Goal: Information Seeking & Learning: Learn about a topic

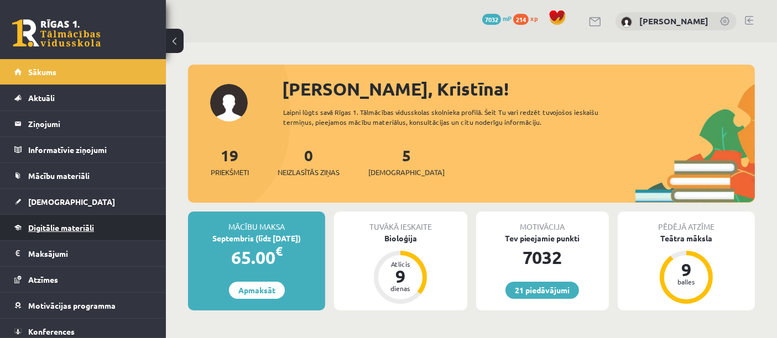
click at [77, 225] on span "Digitālie materiāli" at bounding box center [61, 228] width 66 height 10
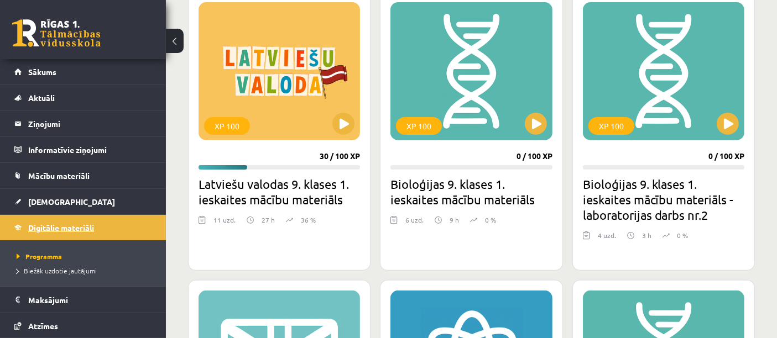
scroll to position [327, 0]
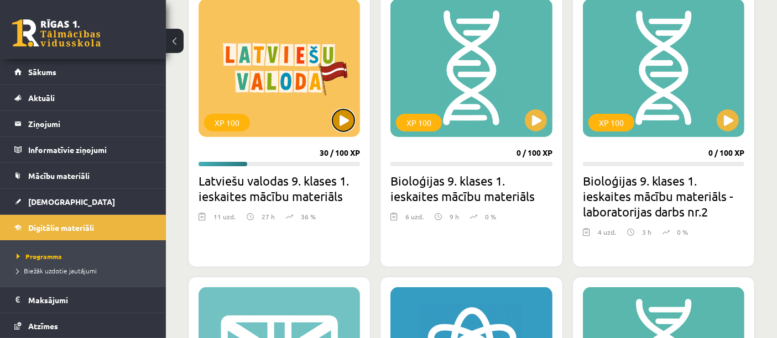
click at [345, 123] on button at bounding box center [343, 120] width 22 height 22
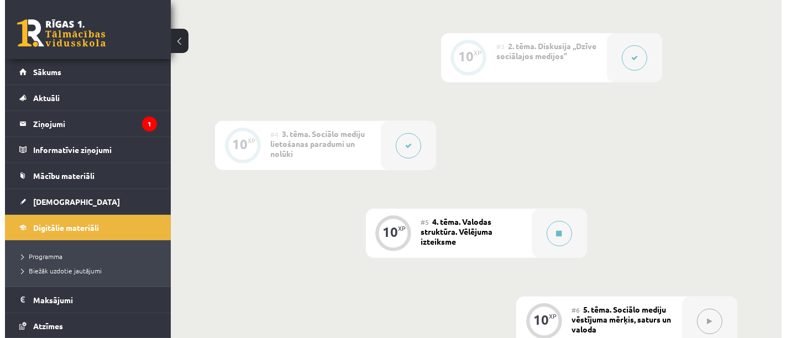
scroll to position [442, 0]
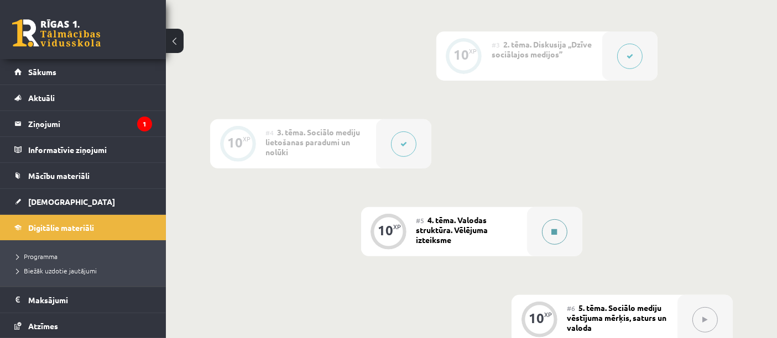
click at [554, 231] on icon at bounding box center [555, 232] width 6 height 7
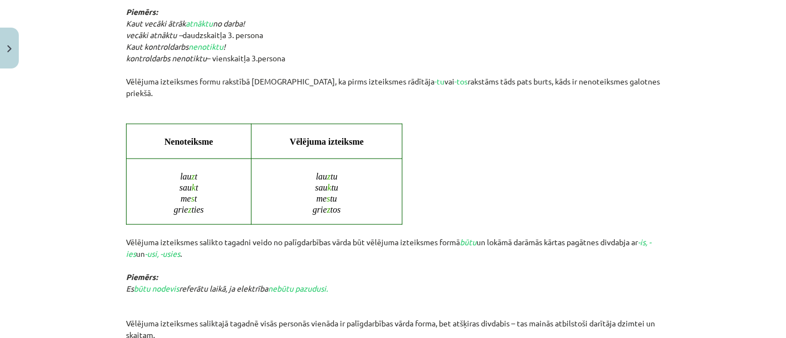
scroll to position [889, 0]
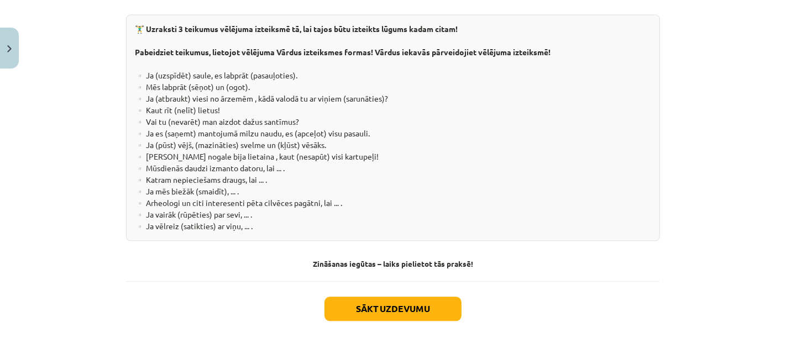
scroll to position [2113, 0]
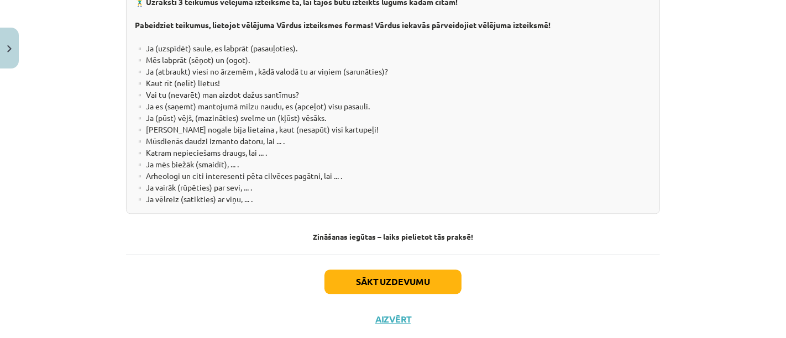
click at [376, 43] on div "🏋️‍♂️ Uzraksti 3 teikumus vēlējuma izteiksmē tā, lai tajos būtu izteikts lūgums…" at bounding box center [393, 100] width 534 height 227
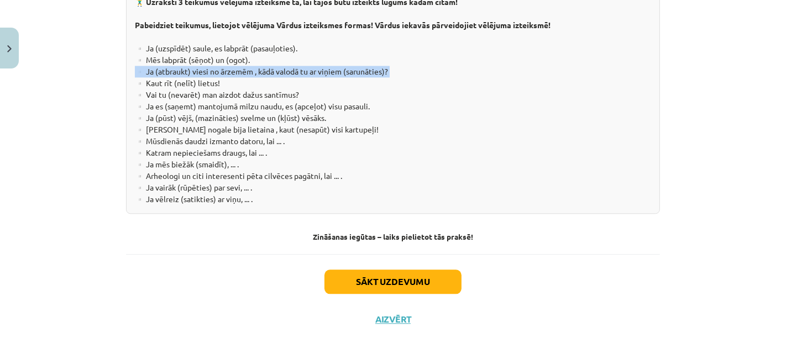
click at [376, 43] on div "🏋️‍♂️ Uzraksti 3 teikumus vēlējuma izteiksmē tā, lai tajos būtu izteikts lūgums…" at bounding box center [393, 100] width 534 height 227
click at [590, 163] on div "🏋️‍♂️ Uzraksti 3 teikumus vēlējuma izteiksmē tā, lai tajos būtu izteikts lūgums…" at bounding box center [393, 100] width 534 height 227
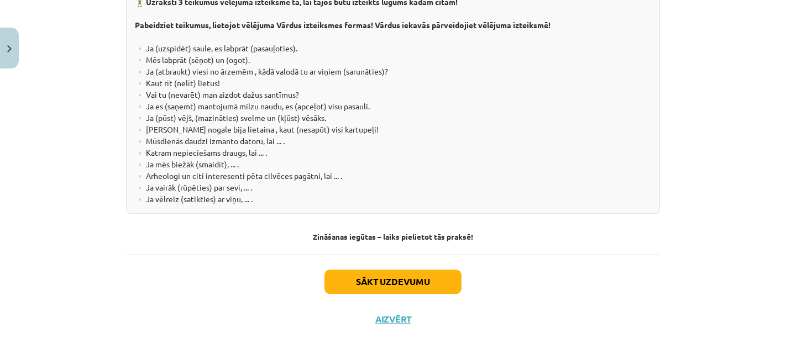
click at [496, 232] on h4 "Zināšanas iegūtas – laiks pielietot tās praksē!" at bounding box center [393, 236] width 534 height 9
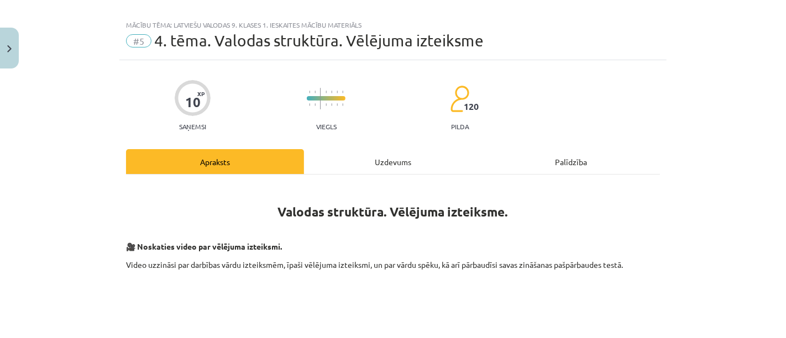
scroll to position [0, 0]
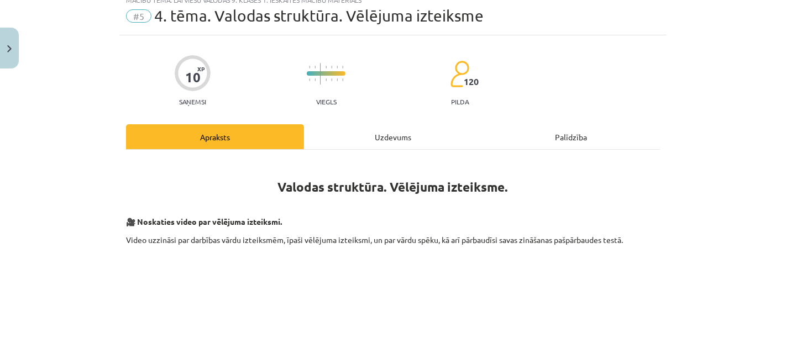
click at [422, 145] on div "Uzdevums" at bounding box center [393, 136] width 178 height 25
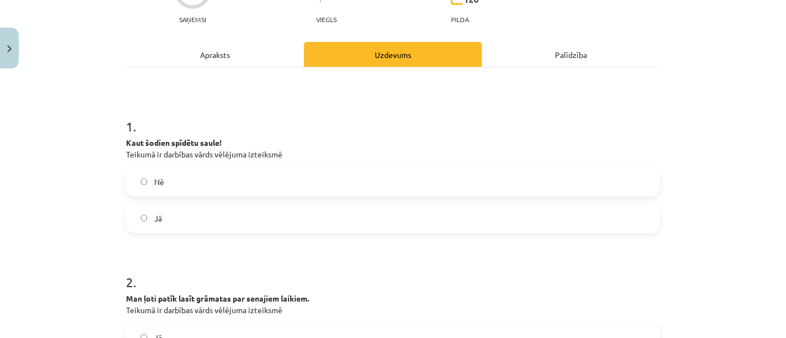
scroll to position [122, 0]
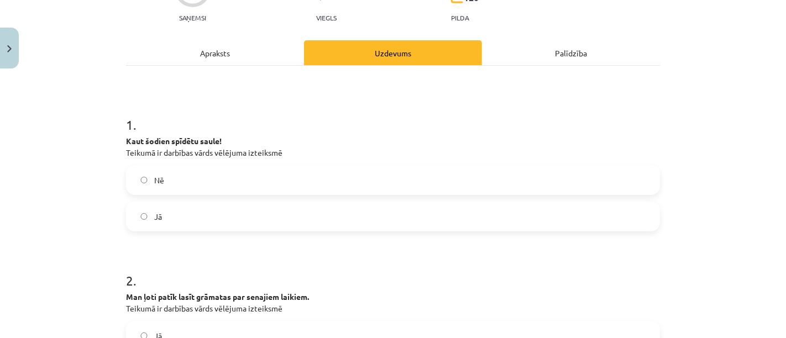
click at [169, 217] on label "Jā" at bounding box center [393, 217] width 532 height 28
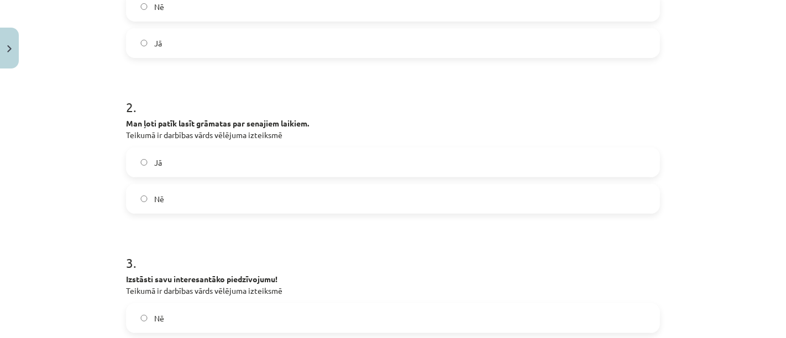
scroll to position [296, 0]
click at [127, 171] on label "Jā" at bounding box center [393, 162] width 532 height 28
click at [164, 207] on label "Nē" at bounding box center [393, 199] width 532 height 28
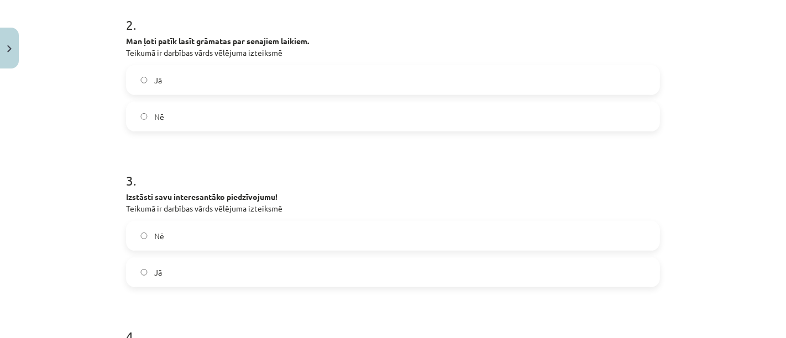
scroll to position [379, 0]
click at [163, 231] on label "Nē" at bounding box center [393, 236] width 532 height 28
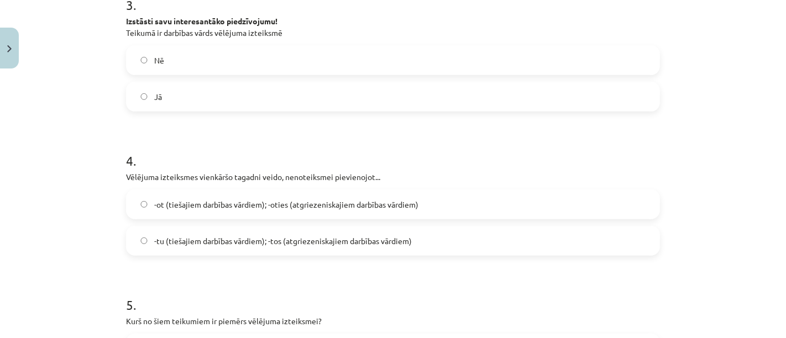
scroll to position [556, 0]
click at [448, 244] on label "-tu (tiešajiem darbības vārdiem); -tos (atgriezeniskajiem darbības vārdiem)" at bounding box center [393, 240] width 532 height 28
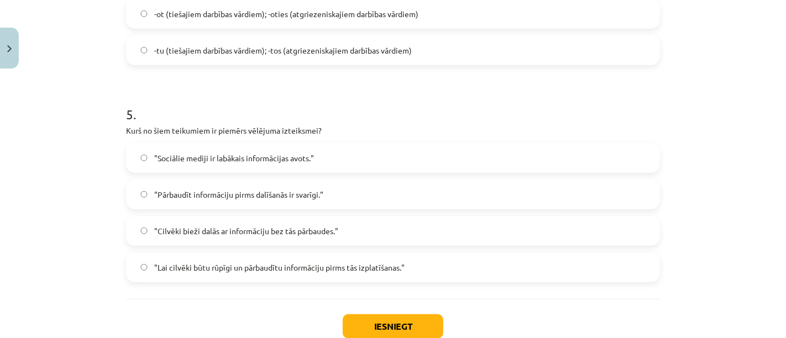
scroll to position [746, 0]
click at [159, 14] on span "-ot (tiešajiem darbības vārdiem); -oties (atgriezeniskajiem darbības vārdiem)" at bounding box center [286, 13] width 264 height 12
click at [169, 54] on span "-tu (tiešajiem darbības vārdiem); -tos (atgriezeniskajiem darbības vārdiem)" at bounding box center [283, 50] width 258 height 12
click at [175, 268] on span ""Lai cilvēki būtu rūpīgi un pārbaudītu informāciju pirms tās izplatīšanas."" at bounding box center [279, 267] width 250 height 12
click at [355, 321] on button "Iesniegt" at bounding box center [393, 325] width 101 height 24
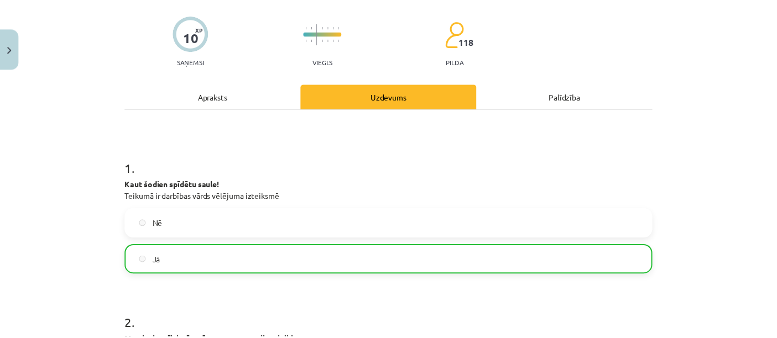
scroll to position [80, 0]
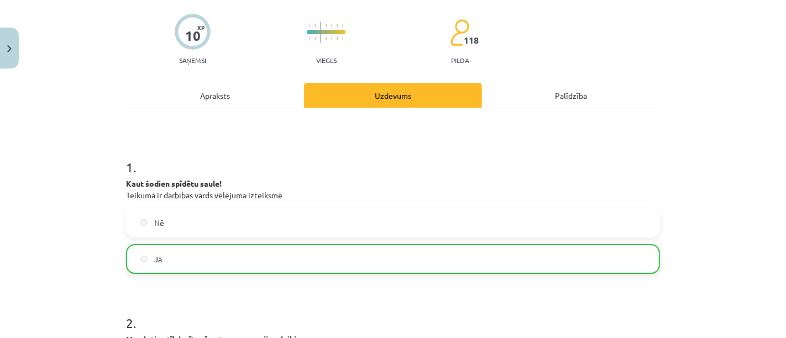
click at [11, 51] on img "Close" at bounding box center [9, 48] width 4 height 7
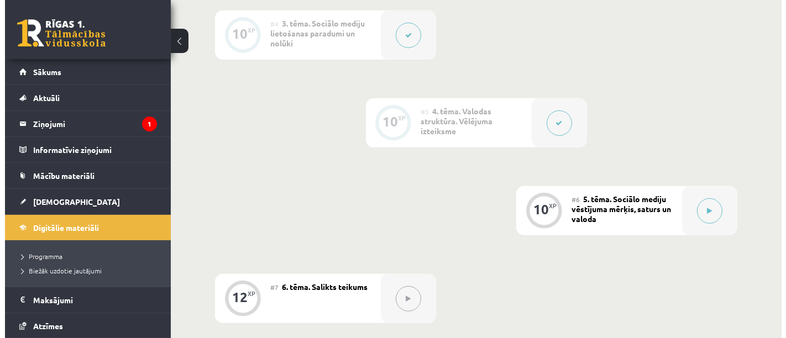
scroll to position [609, 0]
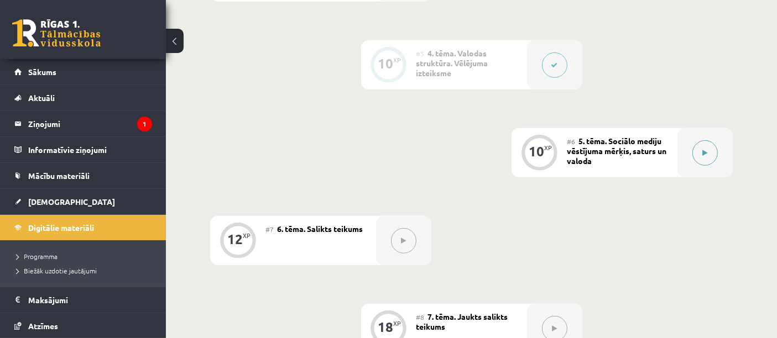
click at [697, 155] on button at bounding box center [704, 152] width 25 height 25
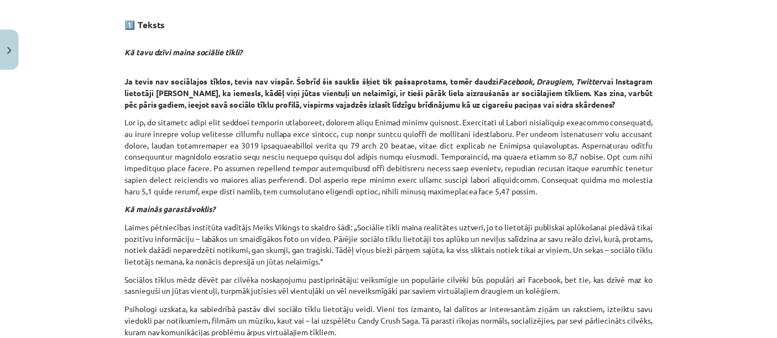
scroll to position [0, 0]
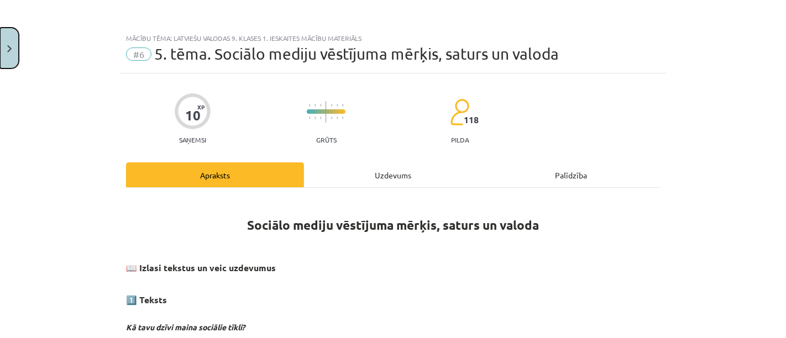
click at [11, 51] on img "Close" at bounding box center [9, 48] width 4 height 7
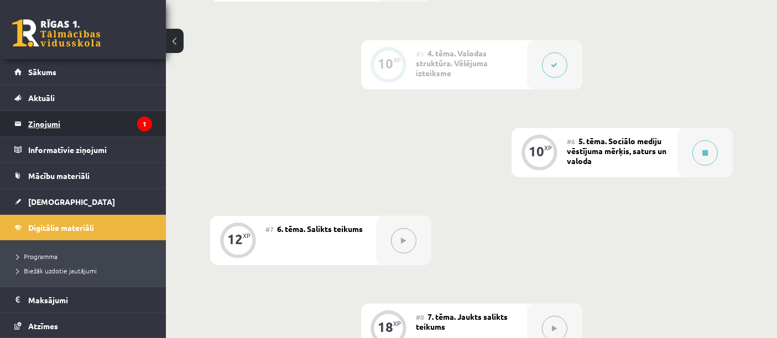
click at [103, 121] on legend "Ziņojumi 1" at bounding box center [90, 123] width 124 height 25
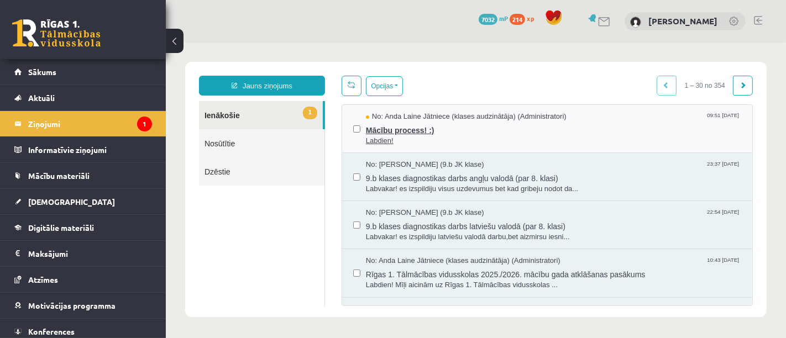
click at [436, 119] on span "No: Anda Laine Jātniece (klases audzinātāja) (Administratori)" at bounding box center [465, 116] width 201 height 11
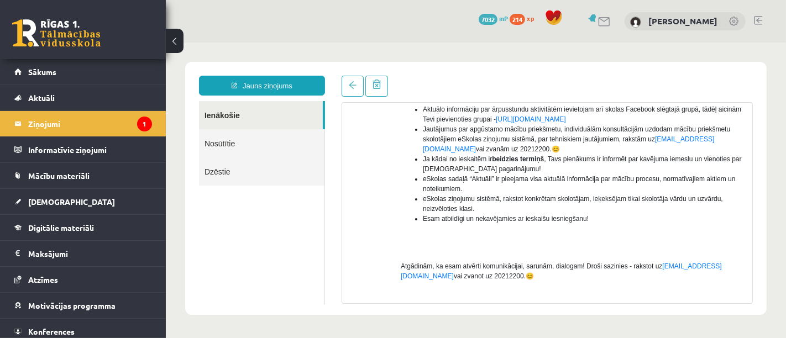
scroll to position [241, 0]
click at [90, 76] on link "Sākums" at bounding box center [83, 71] width 138 height 25
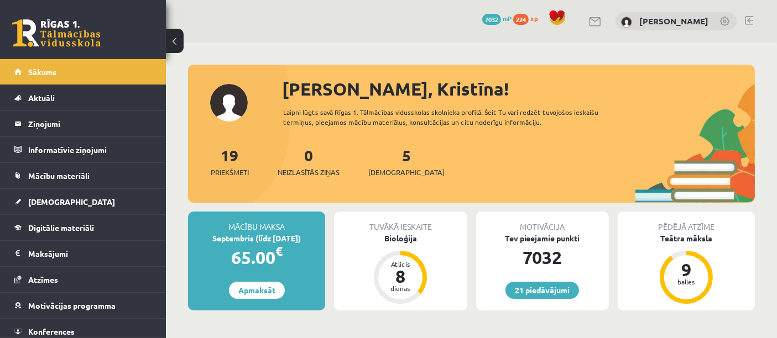
click at [388, 166] on div "5 [DEMOGRAPHIC_DATA]" at bounding box center [406, 161] width 76 height 34
click at [395, 170] on span "[DEMOGRAPHIC_DATA]" at bounding box center [406, 172] width 76 height 11
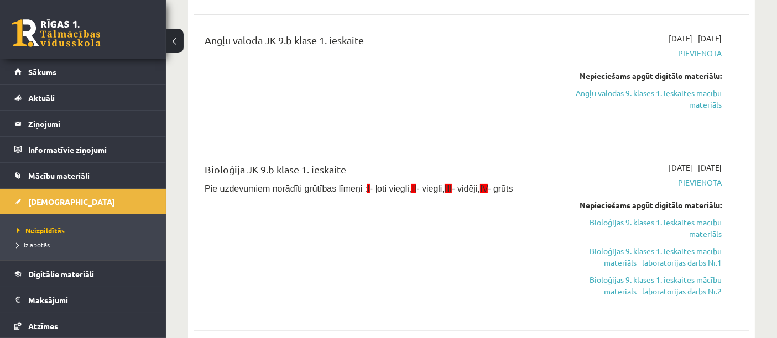
scroll to position [204, 0]
click at [703, 105] on link "Angļu valodas 9. klases 1. ieskaites mācību materiāls" at bounding box center [640, 97] width 161 height 23
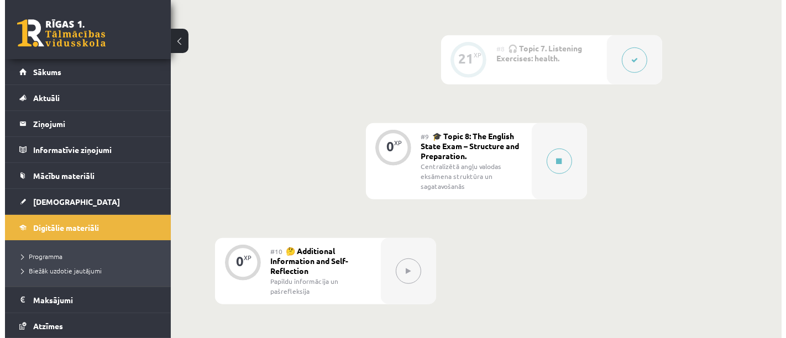
scroll to position [878, 0]
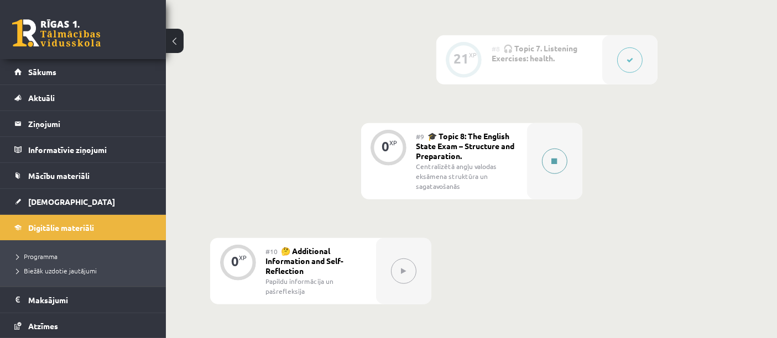
click at [548, 172] on div at bounding box center [554, 161] width 55 height 76
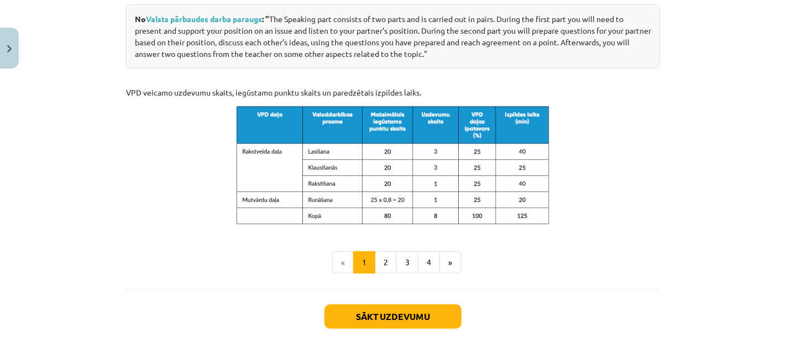
scroll to position [636, 0]
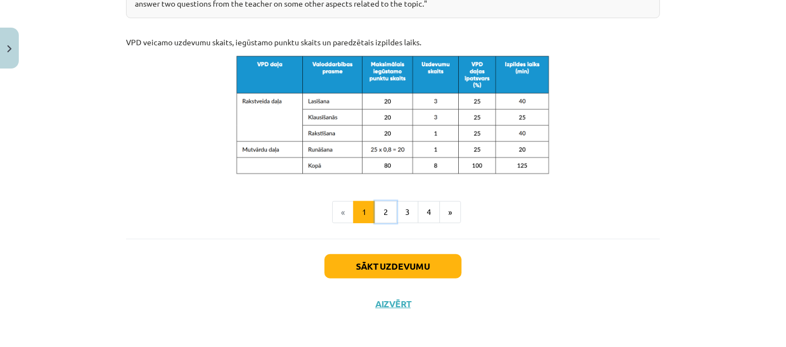
click at [380, 209] on button "2" at bounding box center [386, 212] width 22 height 22
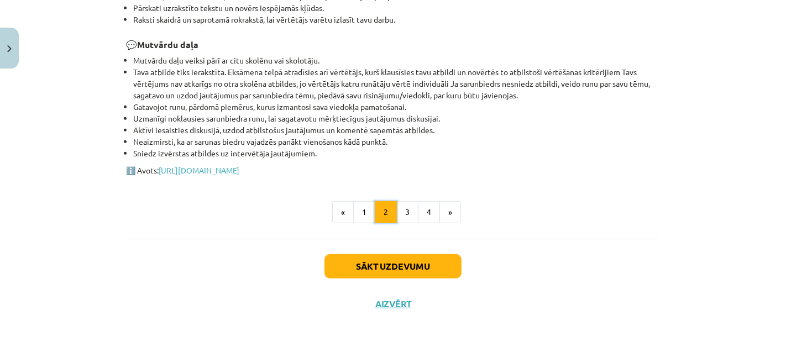
click at [360, 208] on button "1" at bounding box center [364, 212] width 22 height 22
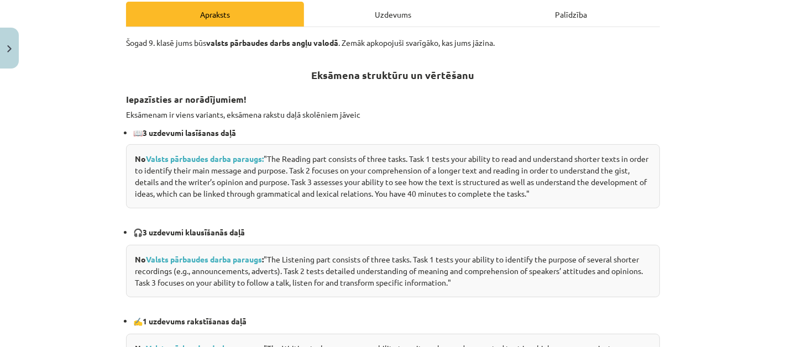
scroll to position [150, 0]
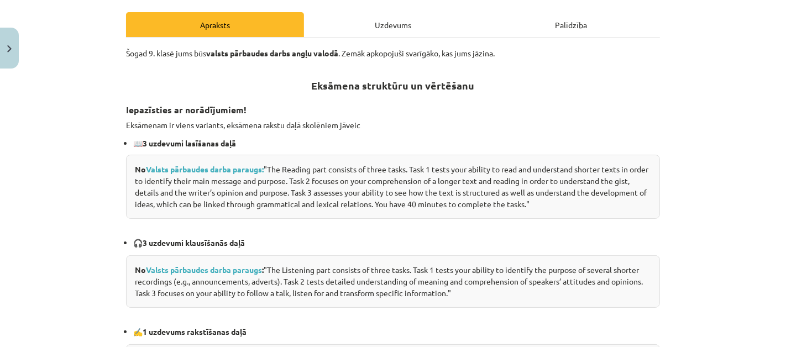
click at [232, 170] on link "Valsts pārbaudes darba paraugs:" at bounding box center [205, 169] width 118 height 10
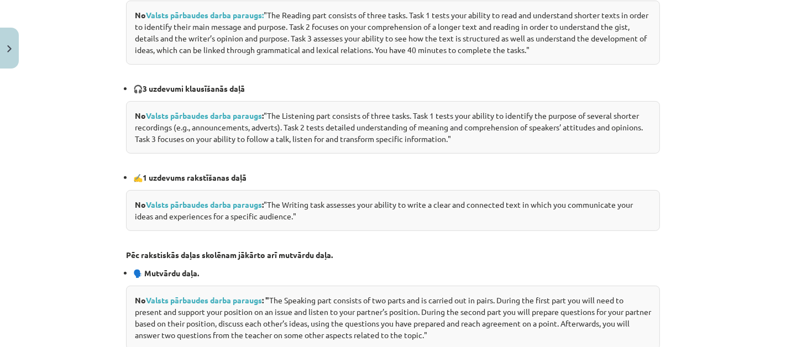
scroll to position [306, 0]
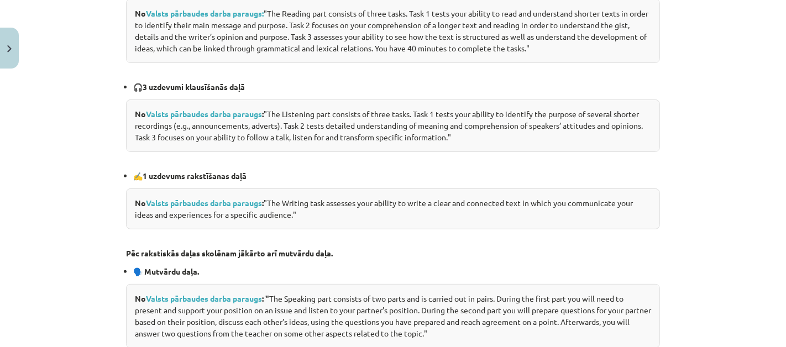
click at [197, 201] on link "Valsts pārbaudes darba paraugs" at bounding box center [204, 203] width 116 height 10
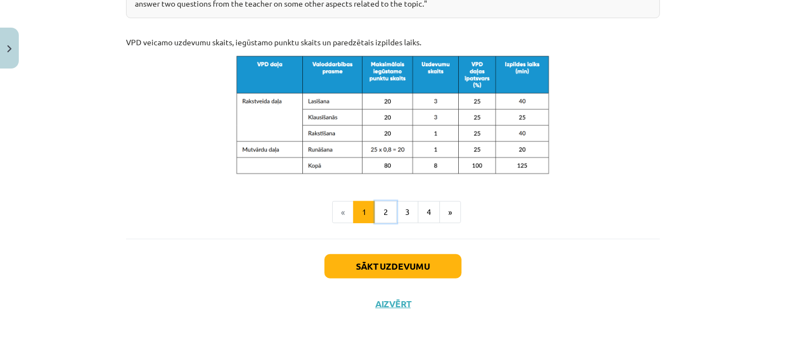
click at [381, 209] on button "2" at bounding box center [386, 212] width 22 height 22
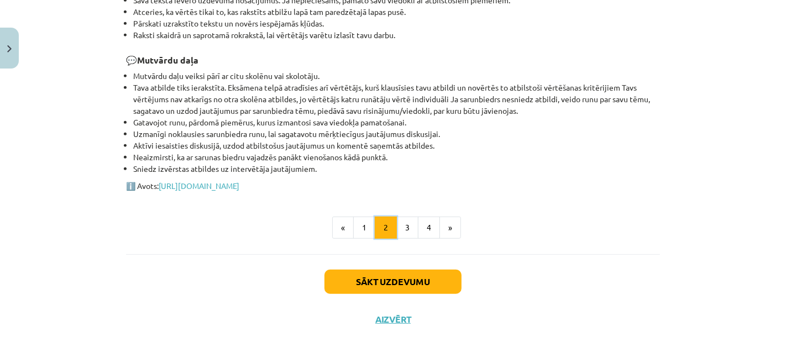
scroll to position [489, 0]
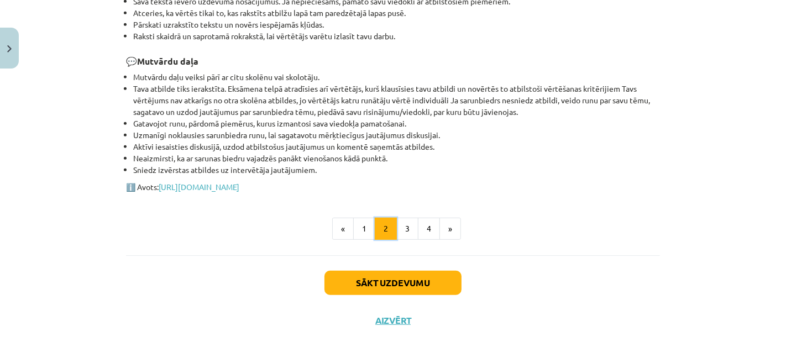
click at [239, 185] on link "https://www.viaa.gov.lv/lv/media/43533/download?attachment" at bounding box center [199, 187] width 81 height 10
click at [418, 227] on button "4" at bounding box center [429, 229] width 22 height 22
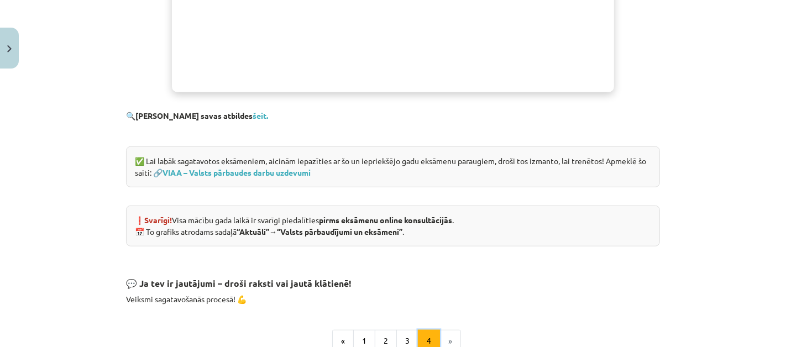
scroll to position [693, 0]
click at [253, 117] on link "šeit." at bounding box center [260, 116] width 15 height 10
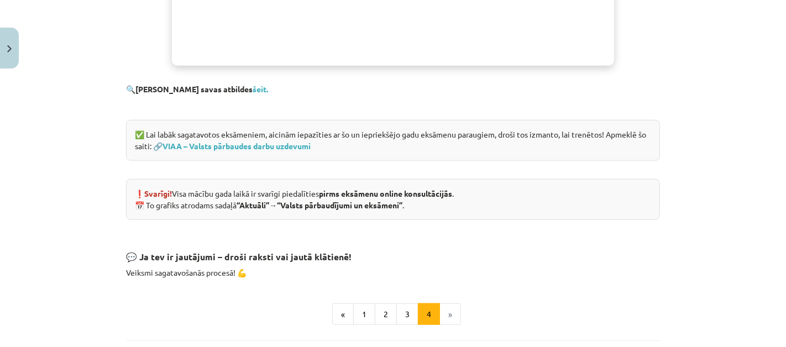
scroll to position [755, 0]
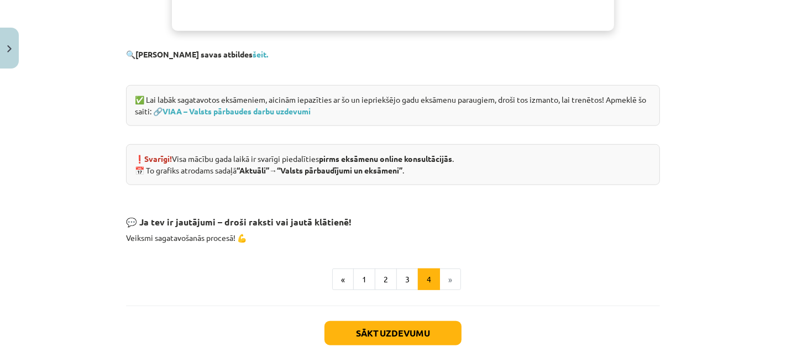
click at [385, 169] on strong "“Valsts pārbaudījumi un eksāmeni”" at bounding box center [339, 170] width 125 height 10
click at [407, 197] on h3 at bounding box center [393, 195] width 534 height 20
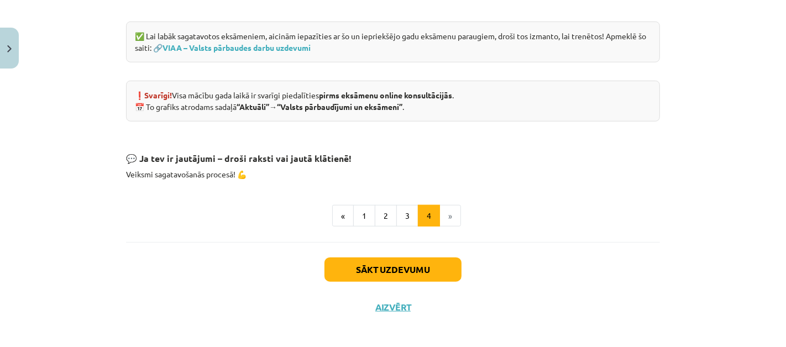
scroll to position [823, 0]
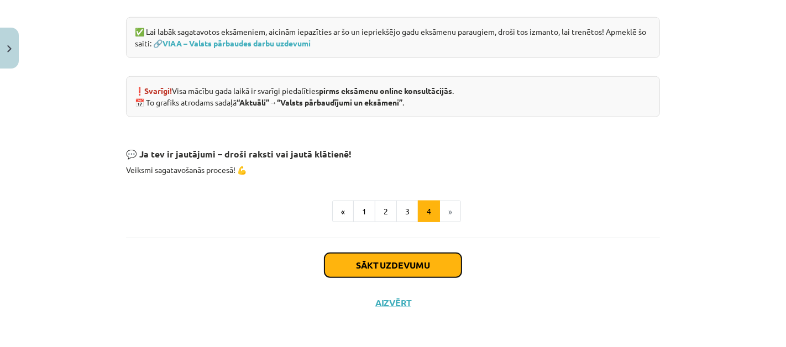
click at [367, 261] on button "Sākt uzdevumu" at bounding box center [392, 265] width 137 height 24
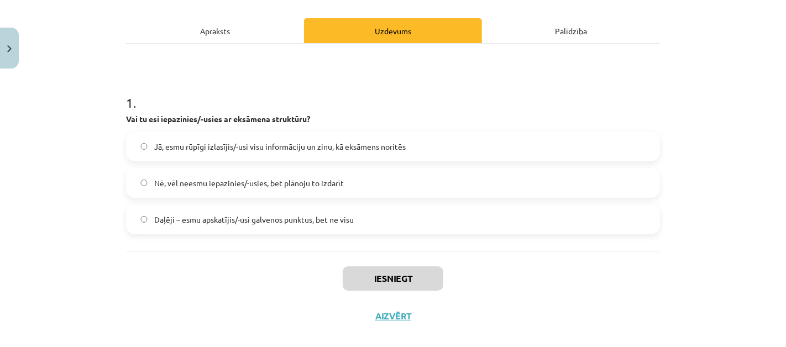
scroll to position [145, 0]
click at [472, 140] on label "Jā, esmu rūpīgi izlasījis/-usi visu informāciju un zinu, kā eksāmens noritēs" at bounding box center [393, 146] width 532 height 28
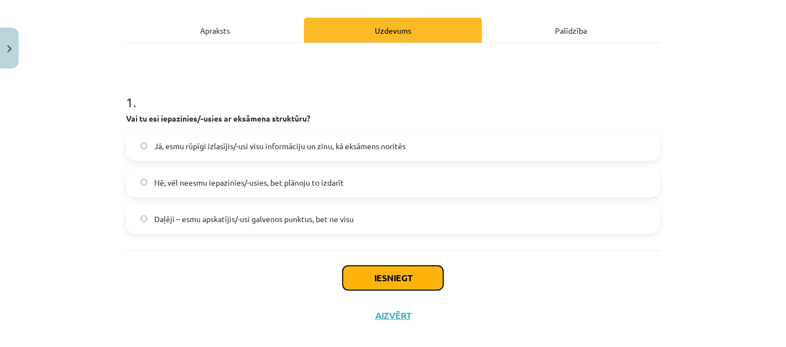
click at [365, 282] on button "Iesniegt" at bounding box center [393, 278] width 101 height 24
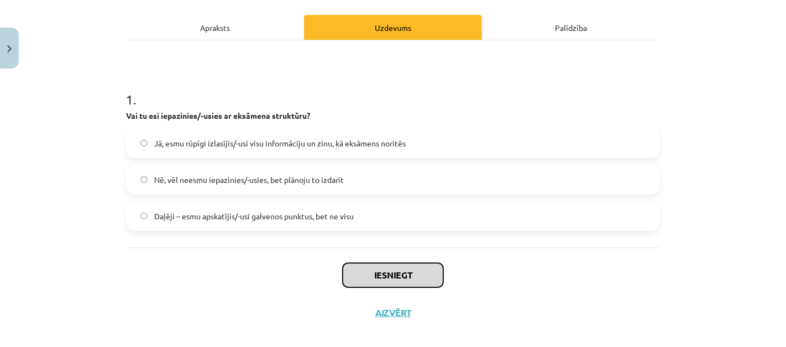
scroll to position [145, 0]
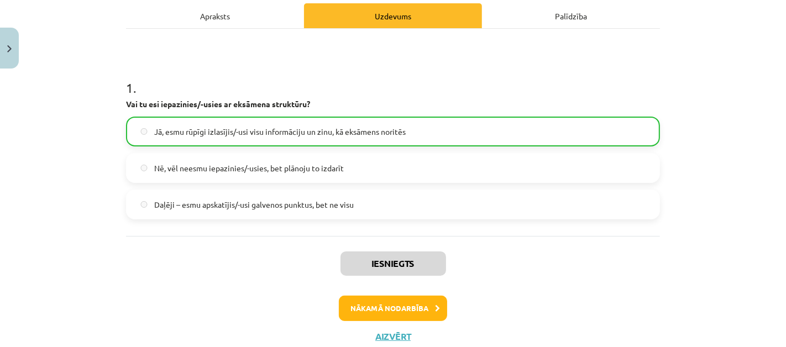
click at [435, 306] on icon at bounding box center [437, 308] width 5 height 7
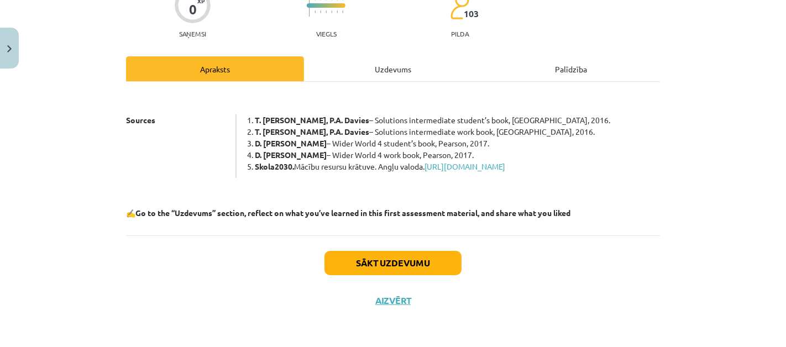
scroll to position [116, 0]
click at [505, 161] on link "https://mape.gov.lv/catalog/materials/FEB60A0E-7430-4D4A-BA5D-880A26C29F9C/view" at bounding box center [465, 166] width 81 height 10
click at [333, 270] on button "Sākt uzdevumu" at bounding box center [392, 263] width 137 height 24
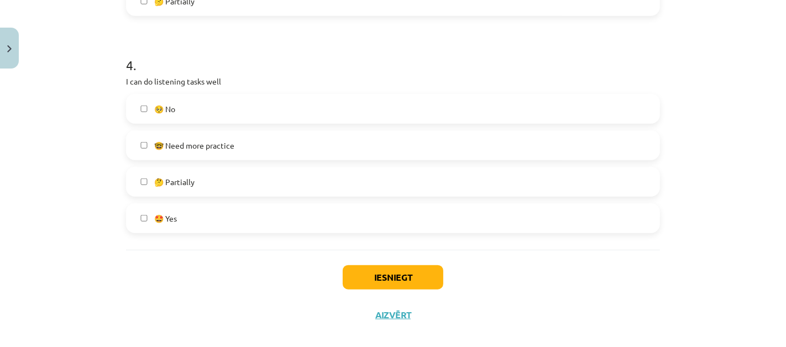
scroll to position [847, 0]
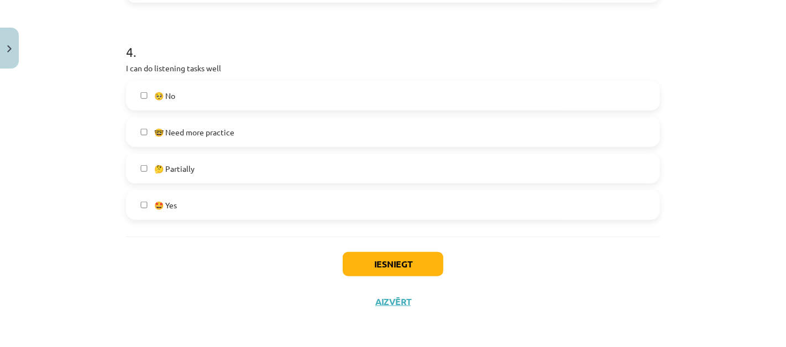
click at [350, 263] on button "Iesniegt" at bounding box center [393, 264] width 101 height 24
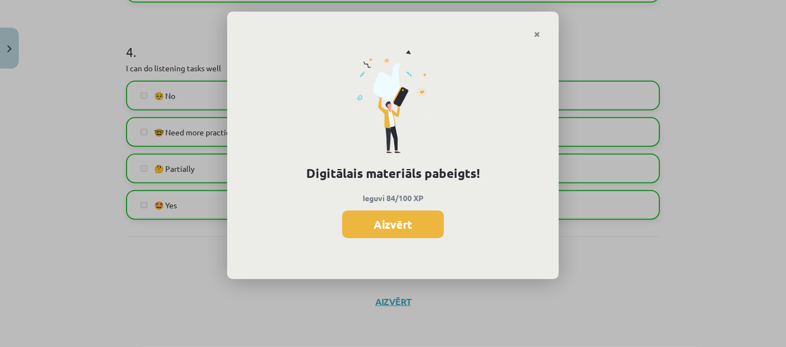
click at [347, 224] on button "Aizvērt" at bounding box center [393, 225] width 102 height 28
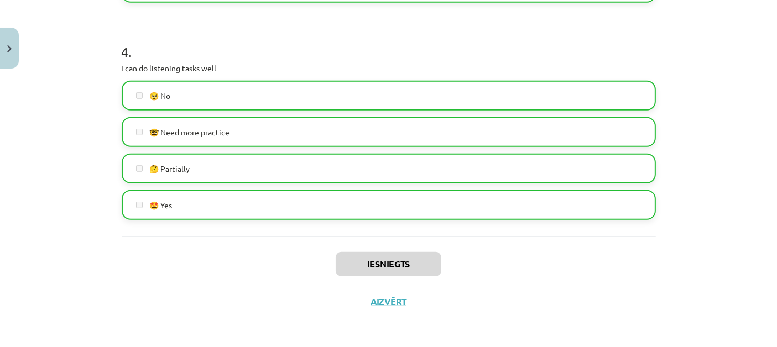
click at [11, 51] on img "Close" at bounding box center [9, 48] width 4 height 7
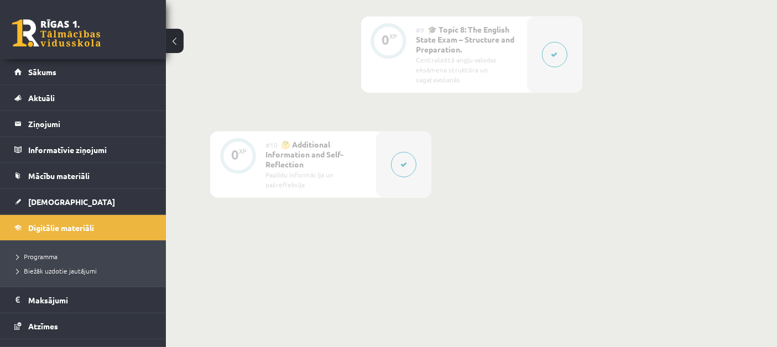
scroll to position [1028, 0]
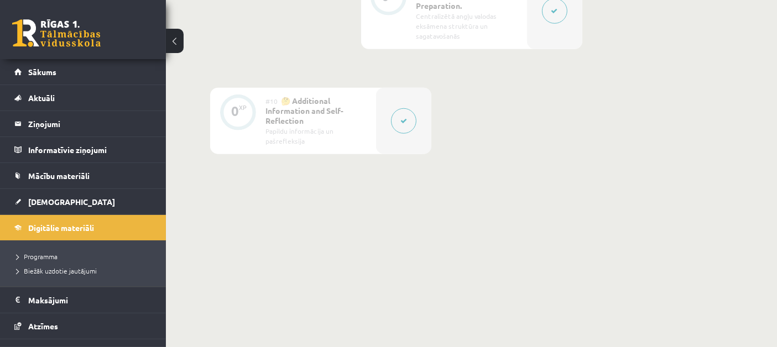
click at [103, 71] on link "Sākums" at bounding box center [83, 71] width 138 height 25
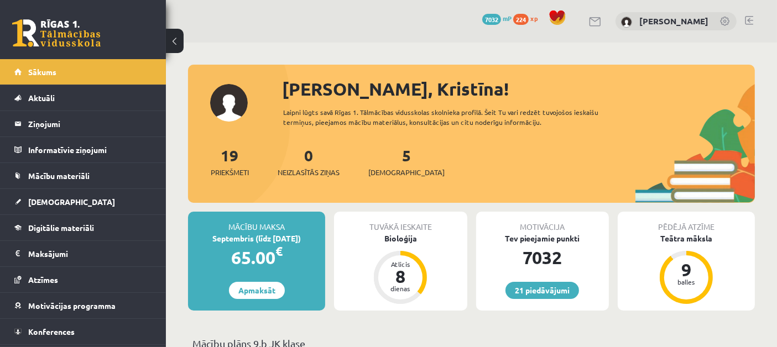
click at [384, 158] on link "5 Ieskaites" at bounding box center [406, 161] width 76 height 33
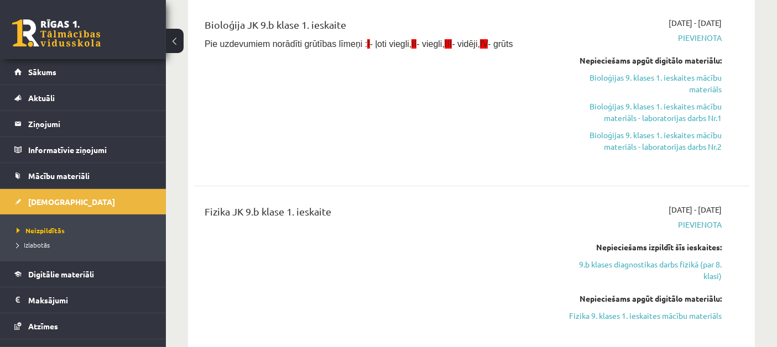
scroll to position [294, 0]
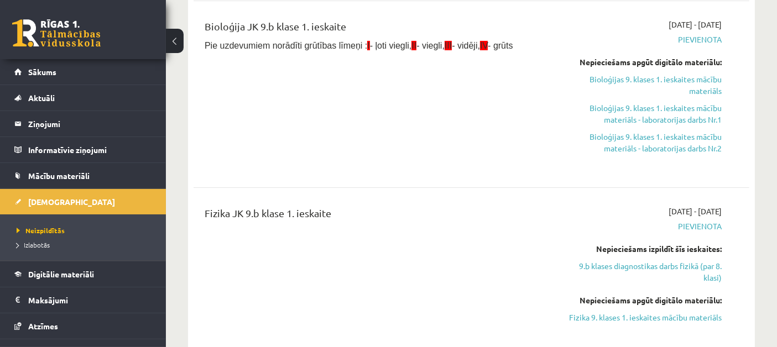
click at [121, 67] on link "Sākums" at bounding box center [83, 71] width 138 height 25
